Goal: Task Accomplishment & Management: Use online tool/utility

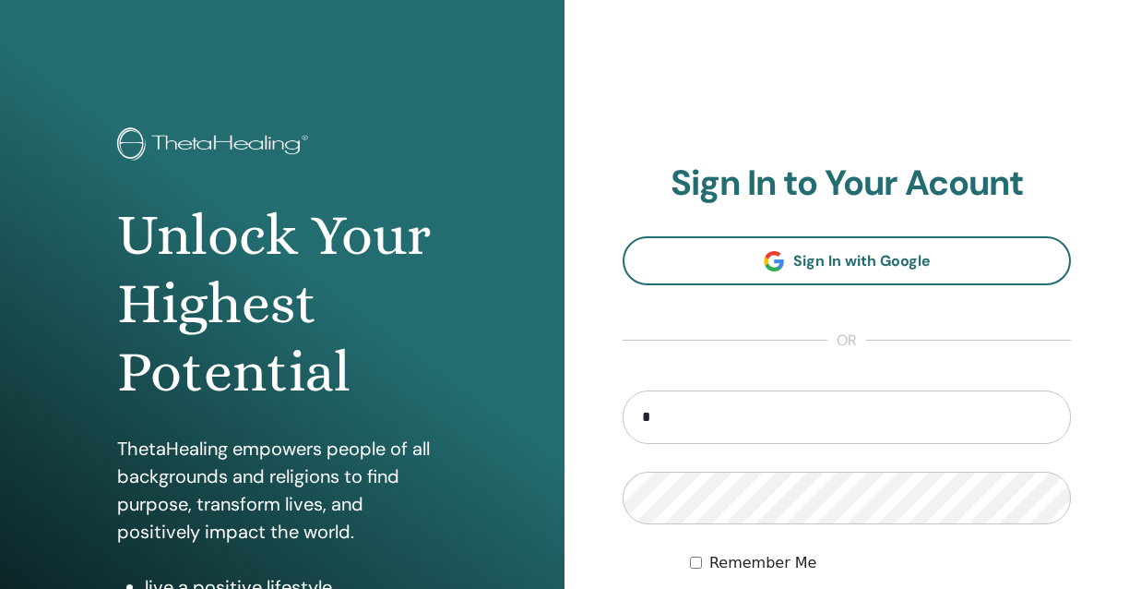
type input "**********"
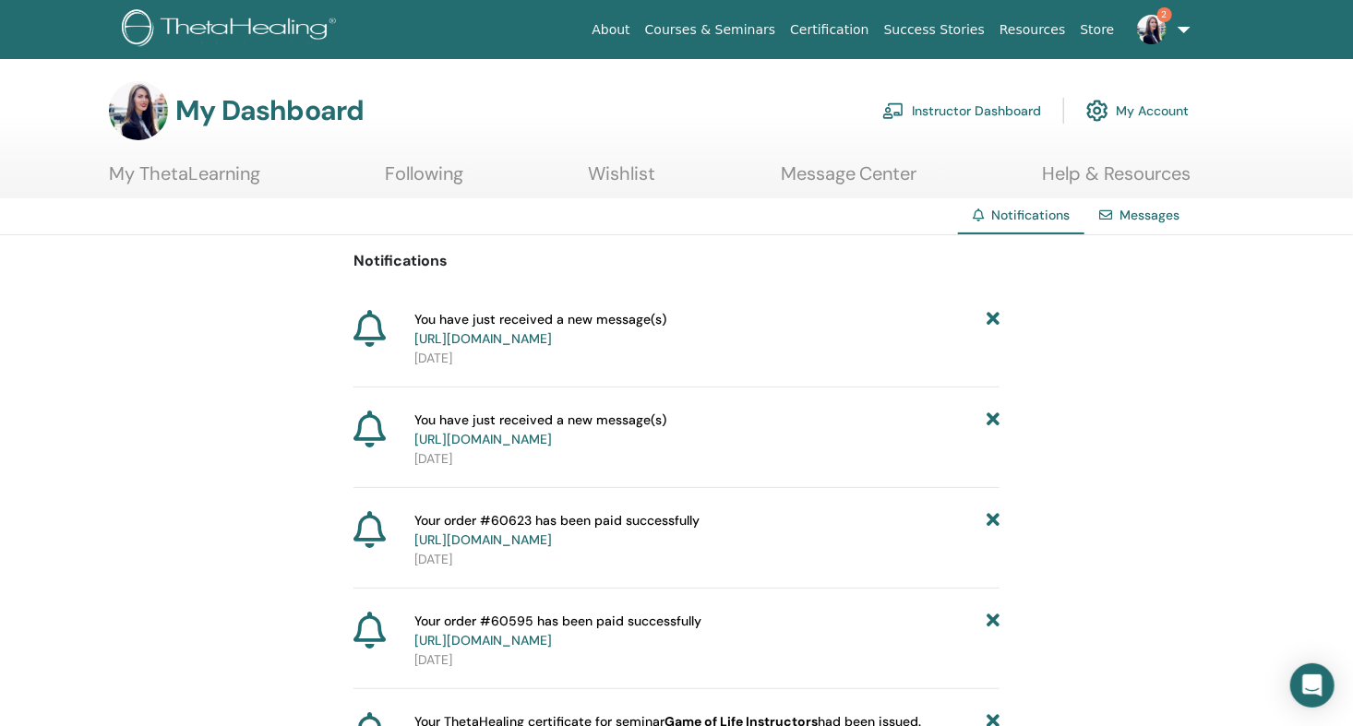
click at [1000, 106] on link "Instructor Dashboard" at bounding box center [961, 110] width 159 height 41
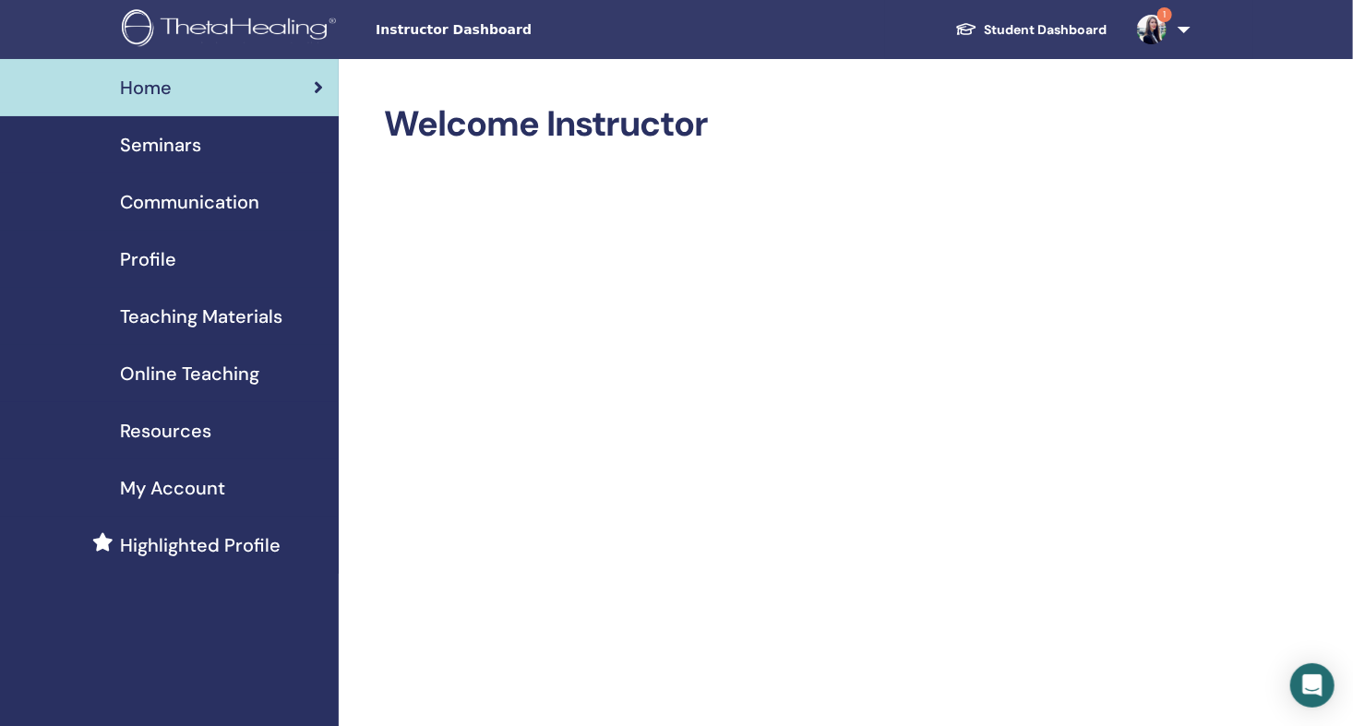
click at [185, 145] on span "Seminars" at bounding box center [160, 145] width 81 height 28
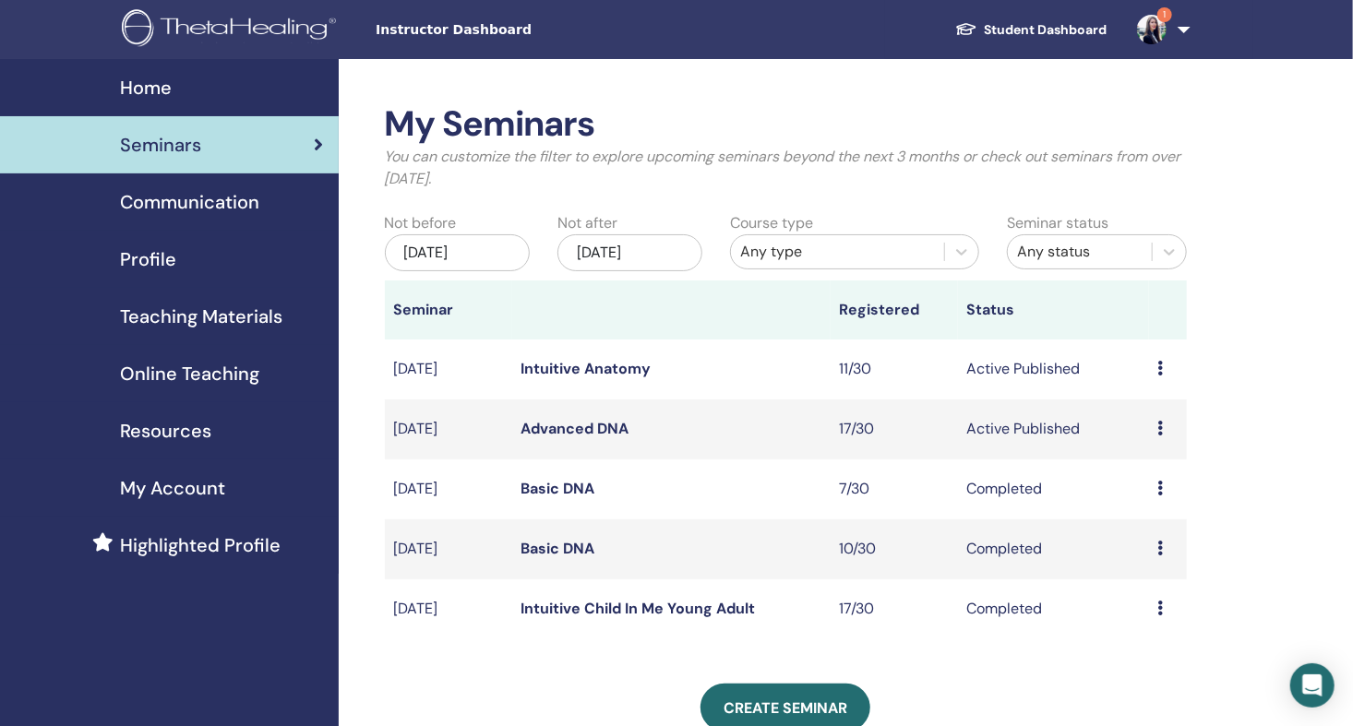
click at [616, 429] on link "Advanced DNA" at bounding box center [575, 428] width 108 height 19
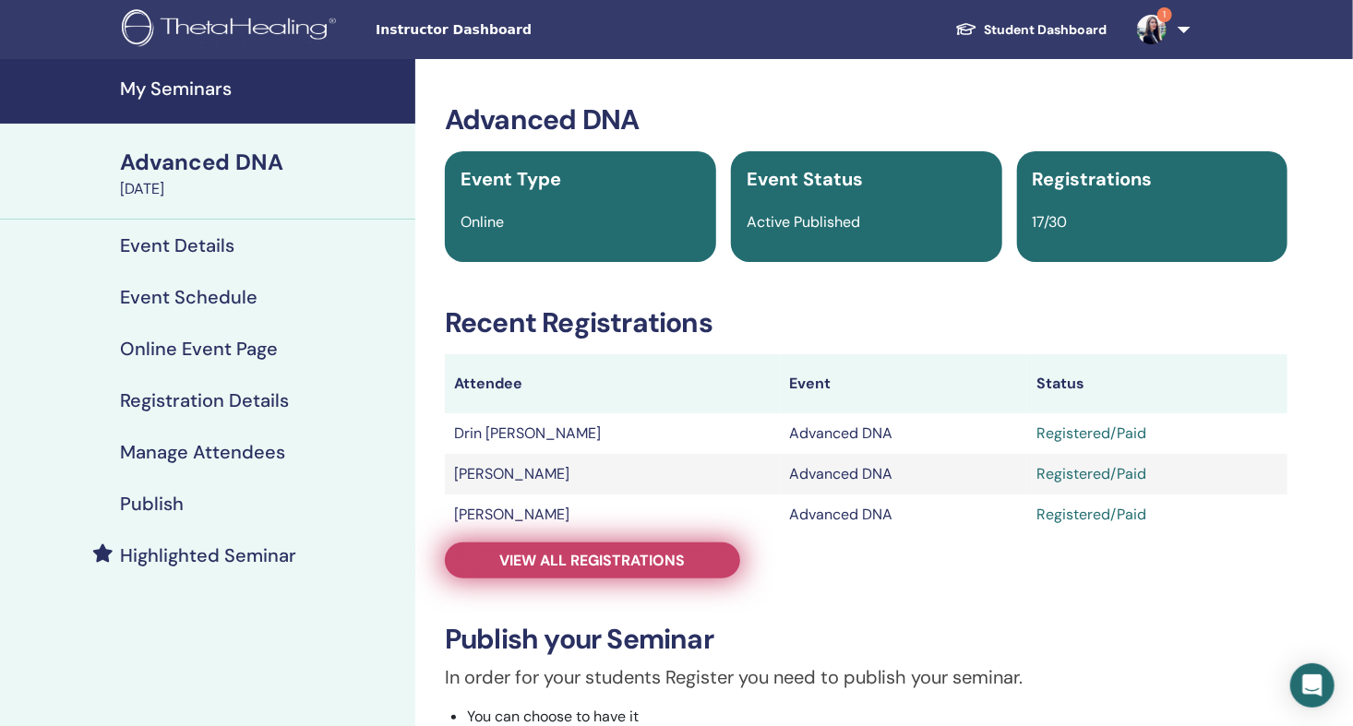
click at [614, 561] on span "View all registrations" at bounding box center [592, 560] width 185 height 19
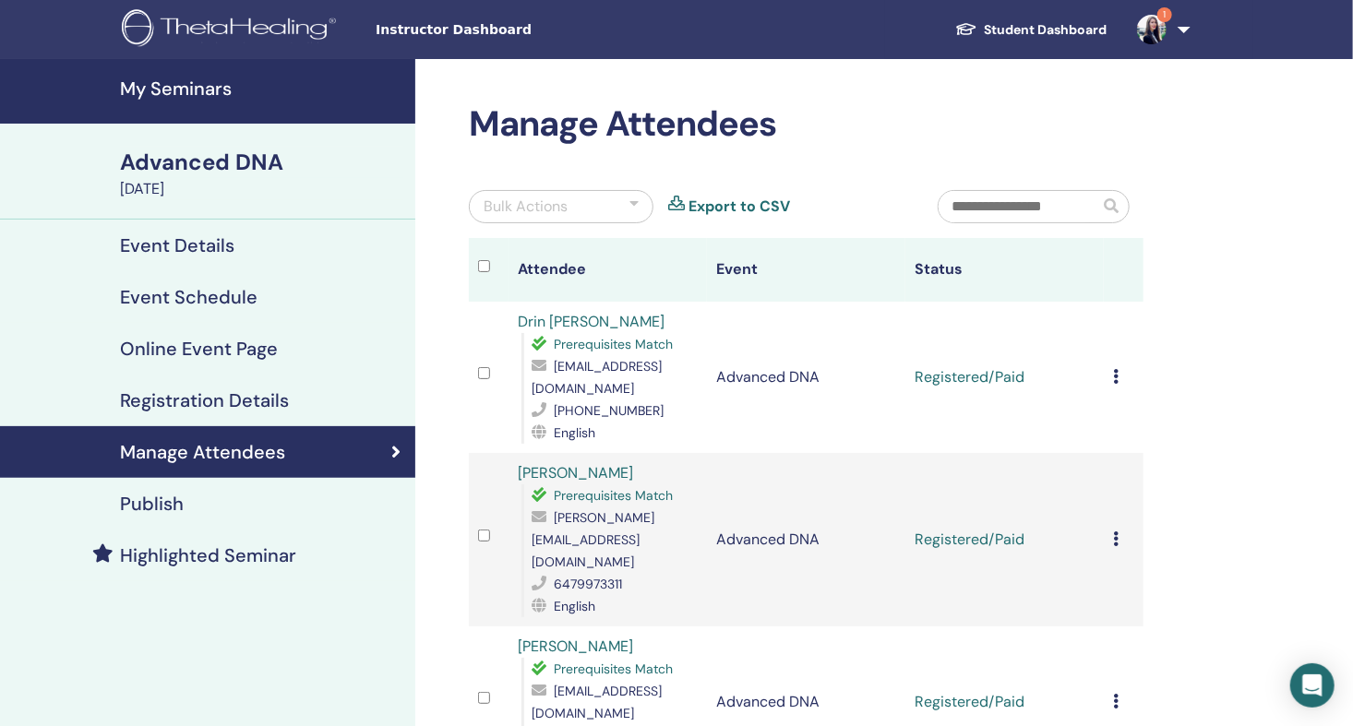
click at [639, 201] on div "Bulk Actions" at bounding box center [561, 206] width 185 height 33
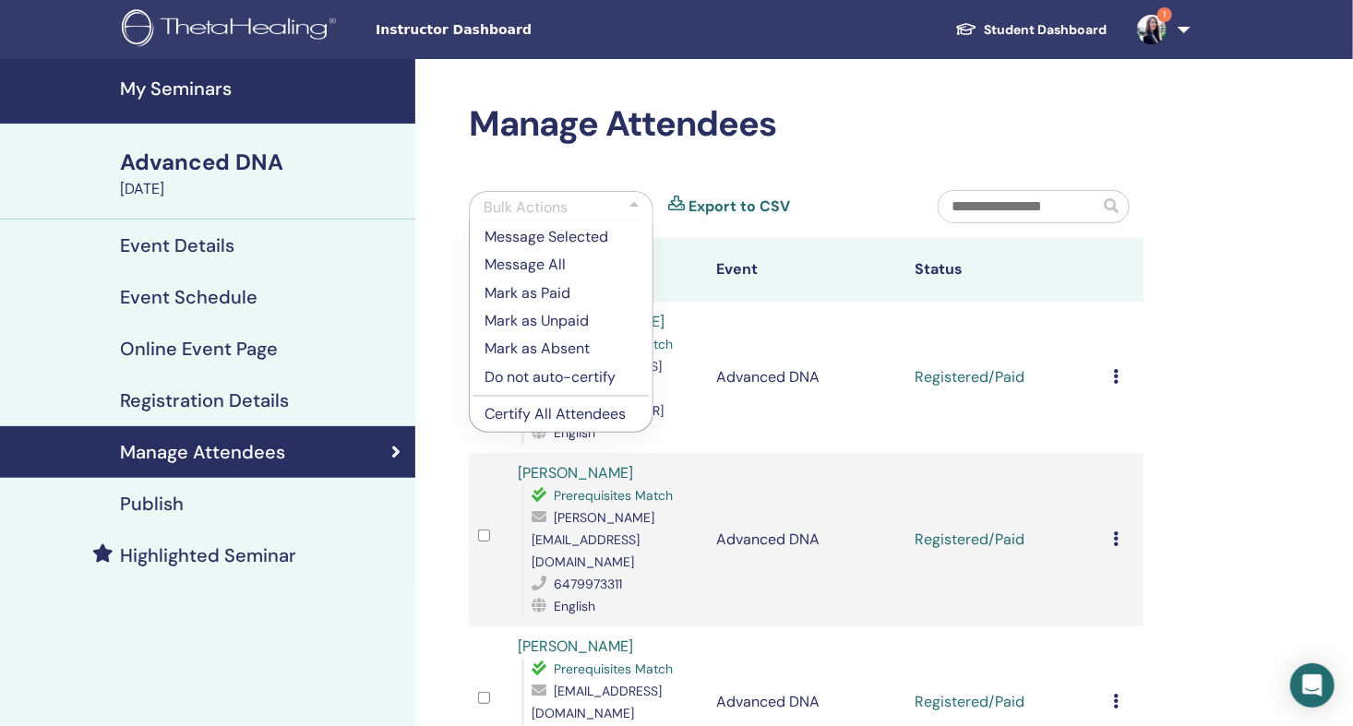
click at [535, 412] on p "Certify All Attendees" at bounding box center [560, 414] width 153 height 22
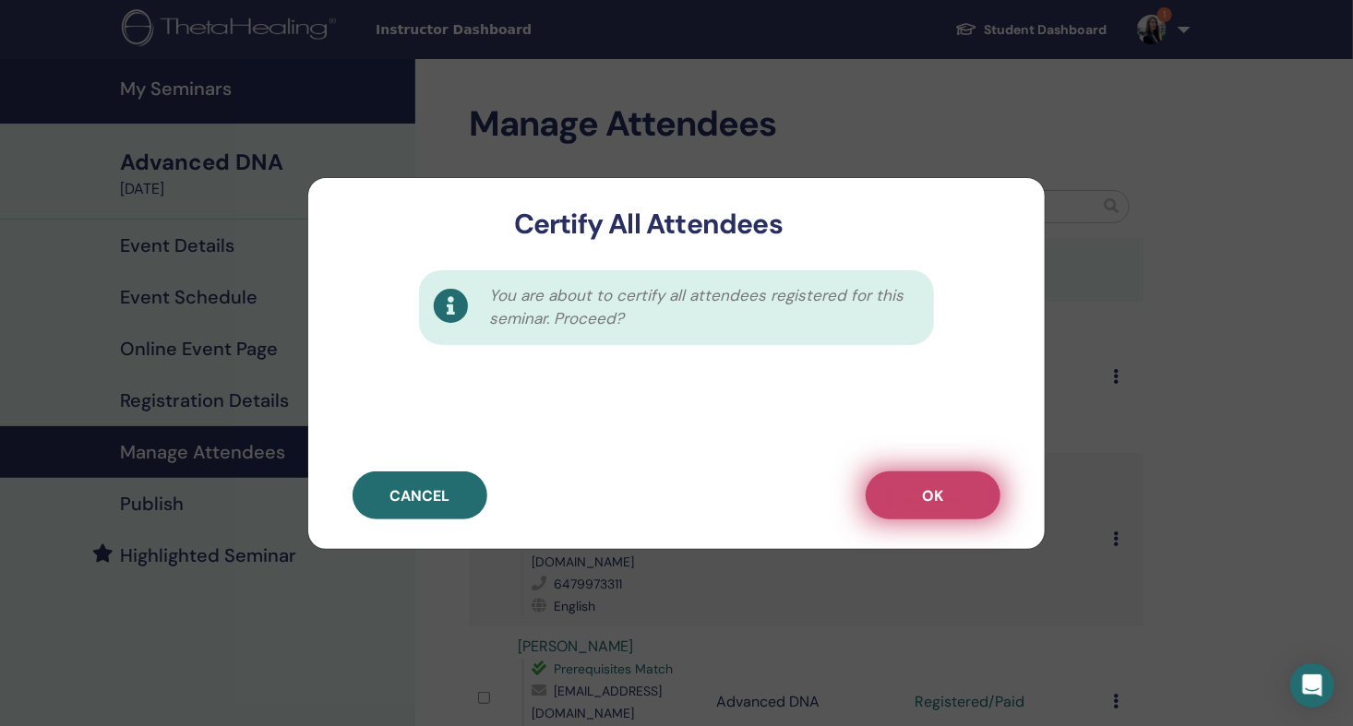
click at [942, 488] on span "OK" at bounding box center [933, 495] width 21 height 19
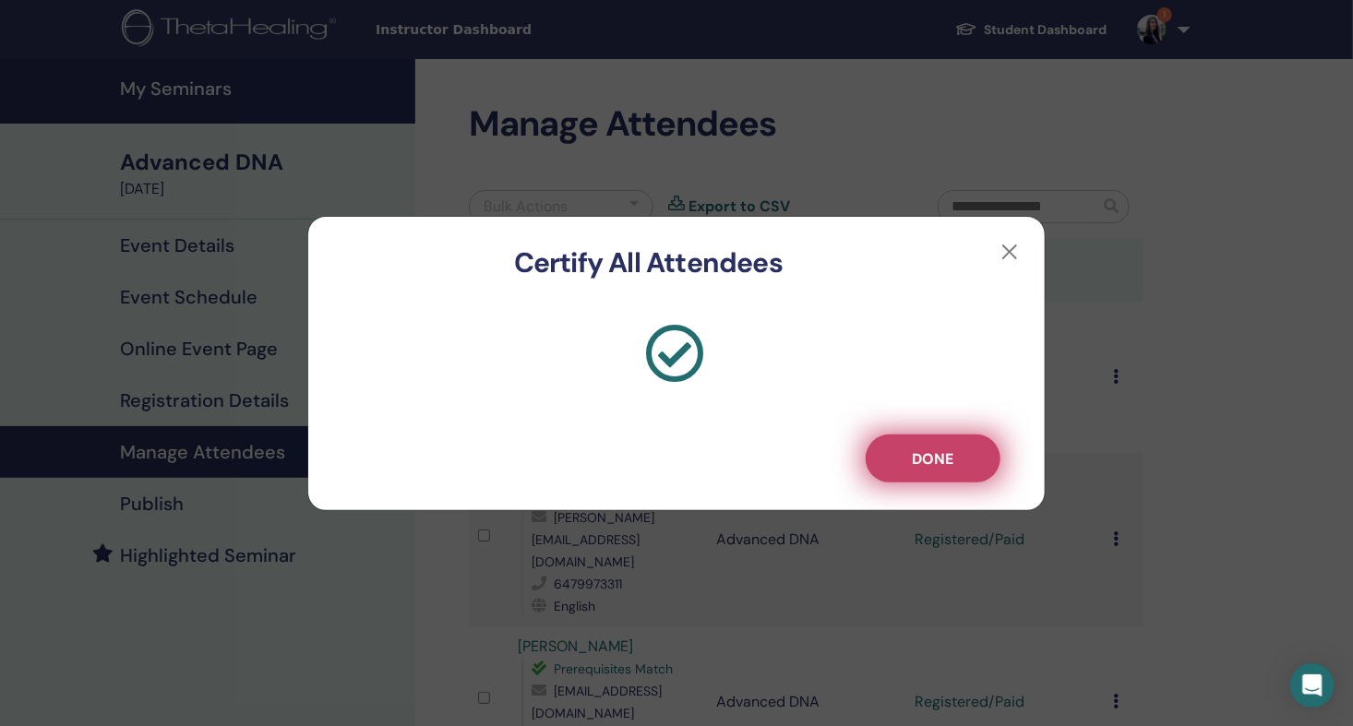
click at [936, 459] on span "Done" at bounding box center [934, 458] width 42 height 19
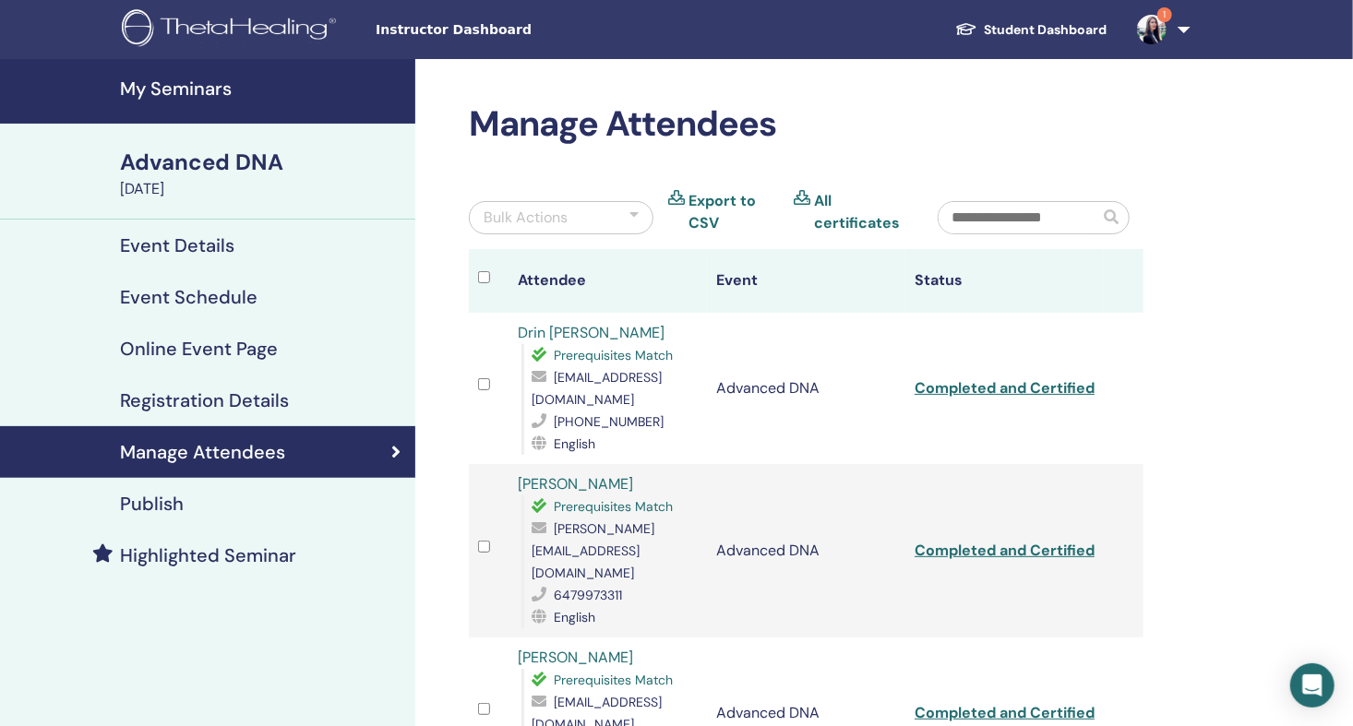
click at [820, 203] on link "All certificates" at bounding box center [862, 212] width 96 height 44
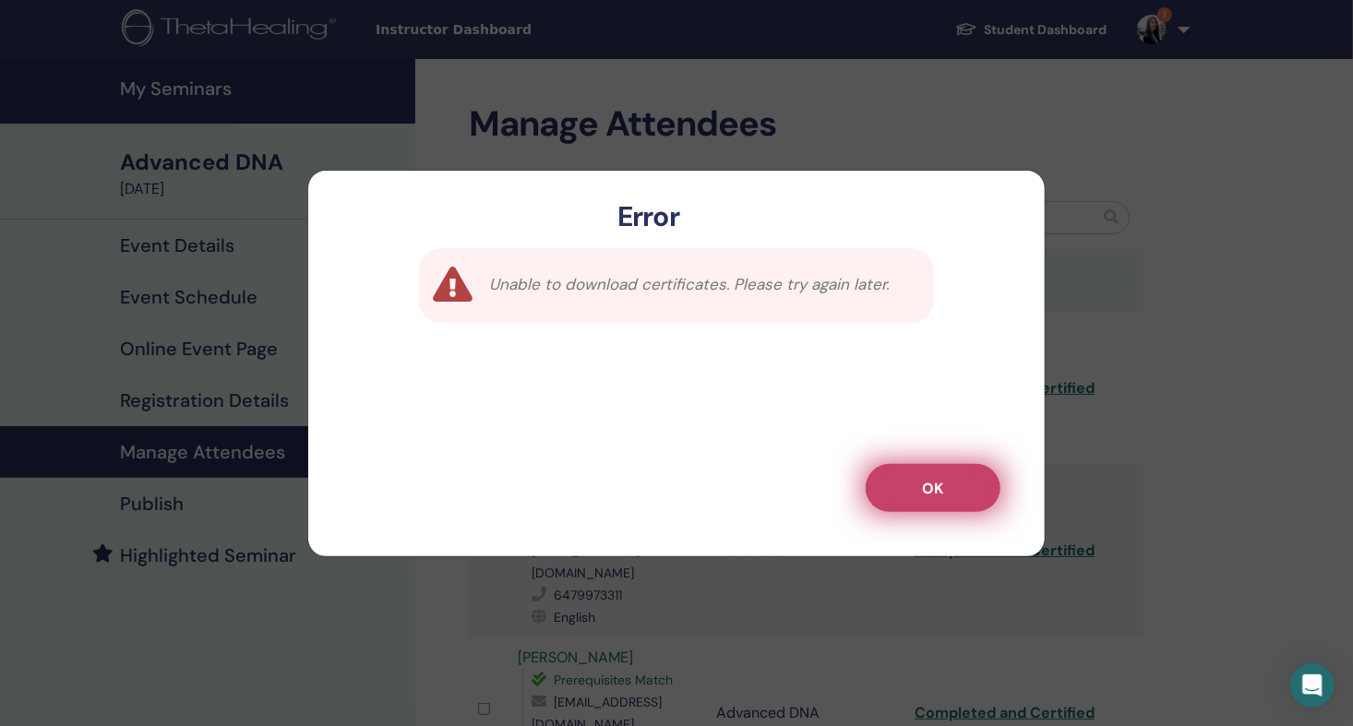
click at [959, 480] on button "OK" at bounding box center [933, 488] width 135 height 48
